Goal: Communication & Community: Answer question/provide support

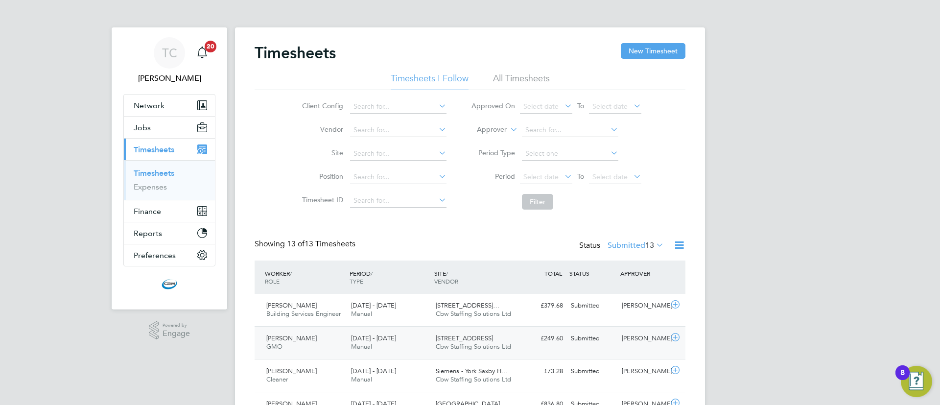
click at [444, 338] on span "[STREET_ADDRESS]" at bounding box center [464, 338] width 57 height 8
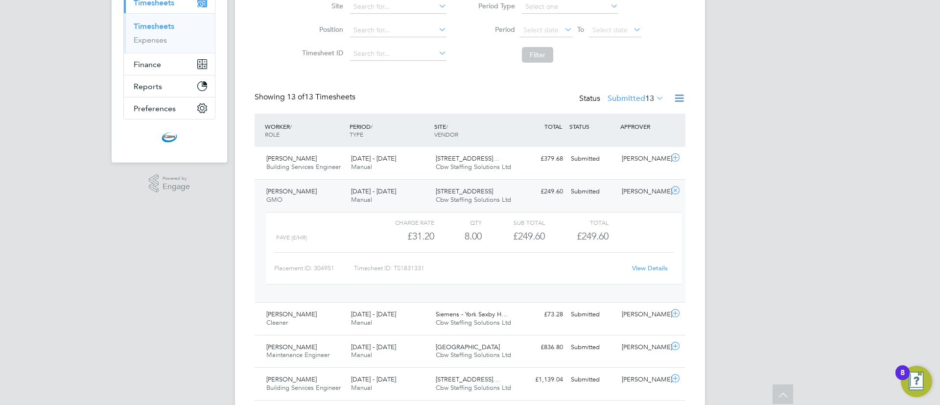
click at [642, 268] on link "View Details" at bounding box center [650, 268] width 36 height 8
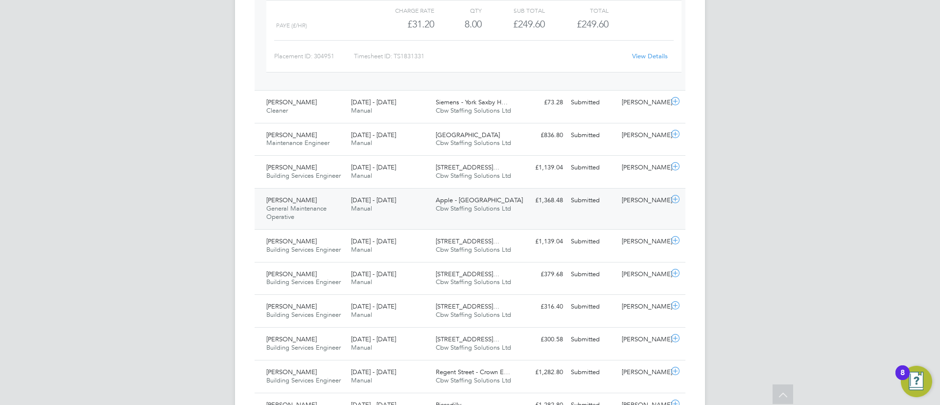
click at [645, 211] on div "[PERSON_NAME] General Maintenance Operative [DATE] - [DATE] [DATE] - [DATE] Man…" at bounding box center [470, 208] width 431 height 41
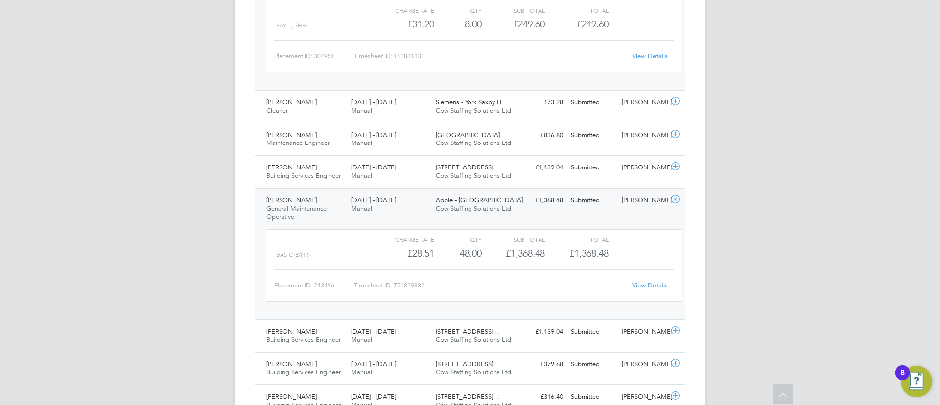
click at [651, 288] on link "View Details" at bounding box center [650, 285] width 36 height 8
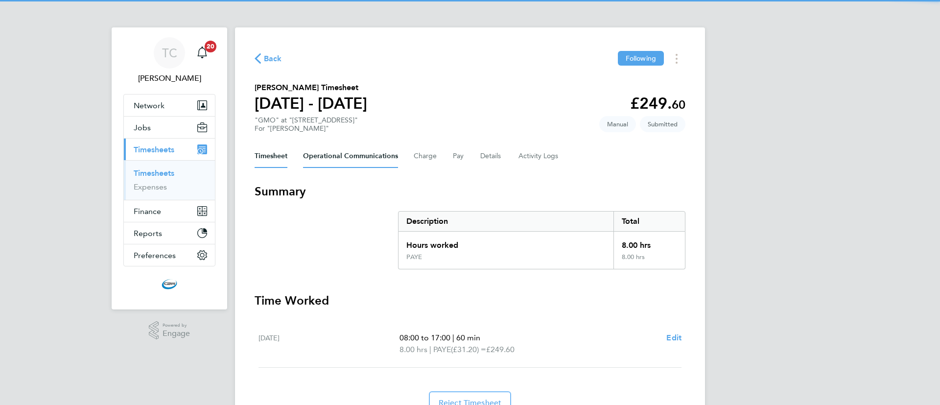
click at [329, 154] on Communications-tab "Operational Communications" at bounding box center [350, 155] width 95 height 23
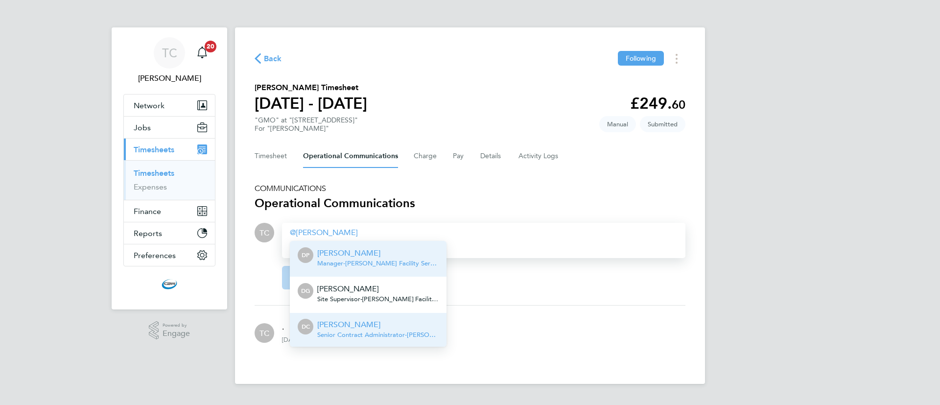
click at [362, 333] on span "Senior Contract Administrator - [PERSON_NAME] Facility Services Ltd" at bounding box center [377, 335] width 121 height 8
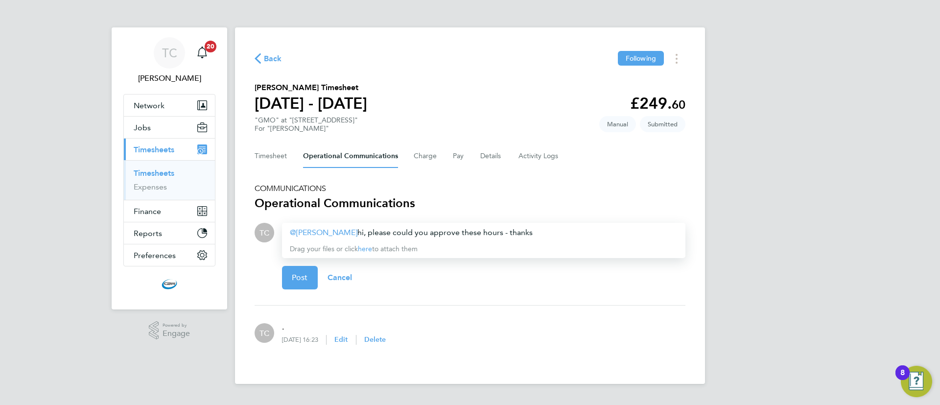
drag, startPoint x: 529, startPoint y: 233, endPoint x: 345, endPoint y: 234, distance: 184.1
click at [345, 234] on div "[PERSON_NAME] ​ hi, please could you approve these hours - thanks" at bounding box center [484, 233] width 388 height 12
copy div "hi, please could you approve these hours - thanks"
click at [298, 283] on button "Post" at bounding box center [300, 277] width 36 height 23
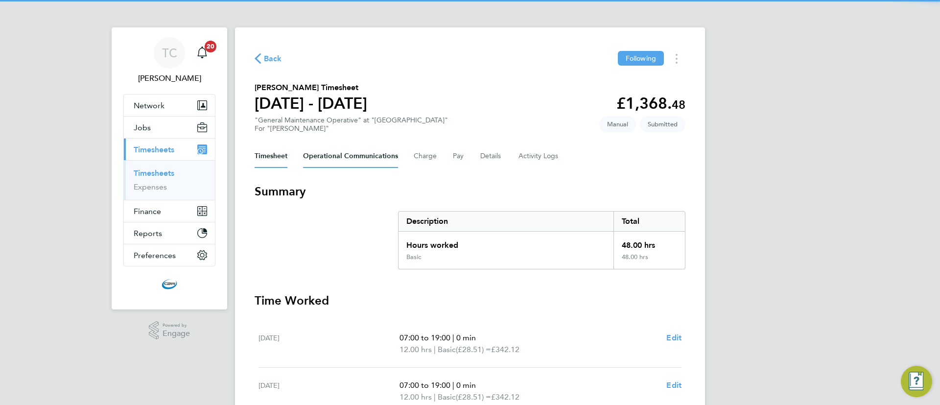
click at [318, 152] on Communications-tab "Operational Communications" at bounding box center [350, 155] width 95 height 23
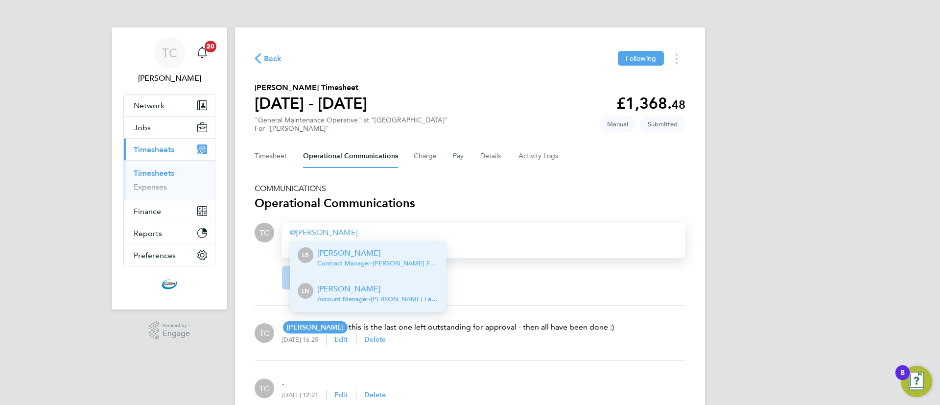
click at [375, 293] on p "[PERSON_NAME]" at bounding box center [377, 289] width 121 height 12
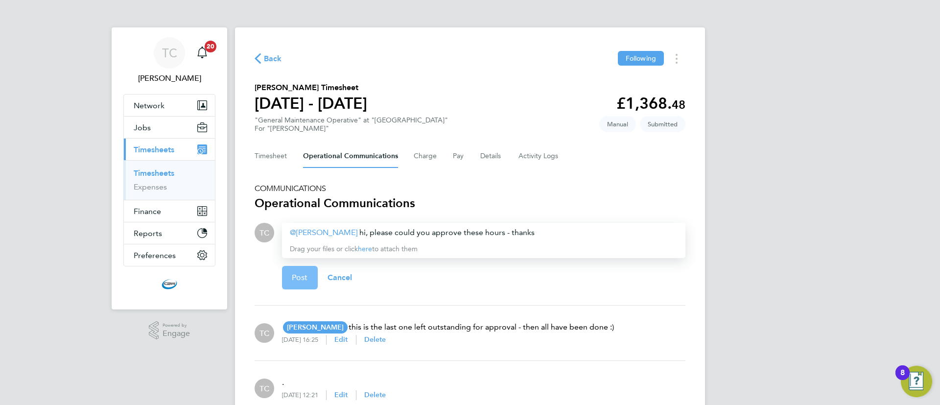
click at [304, 279] on span "Post" at bounding box center [300, 278] width 16 height 10
